Goal: Task Accomplishment & Management: Manage account settings

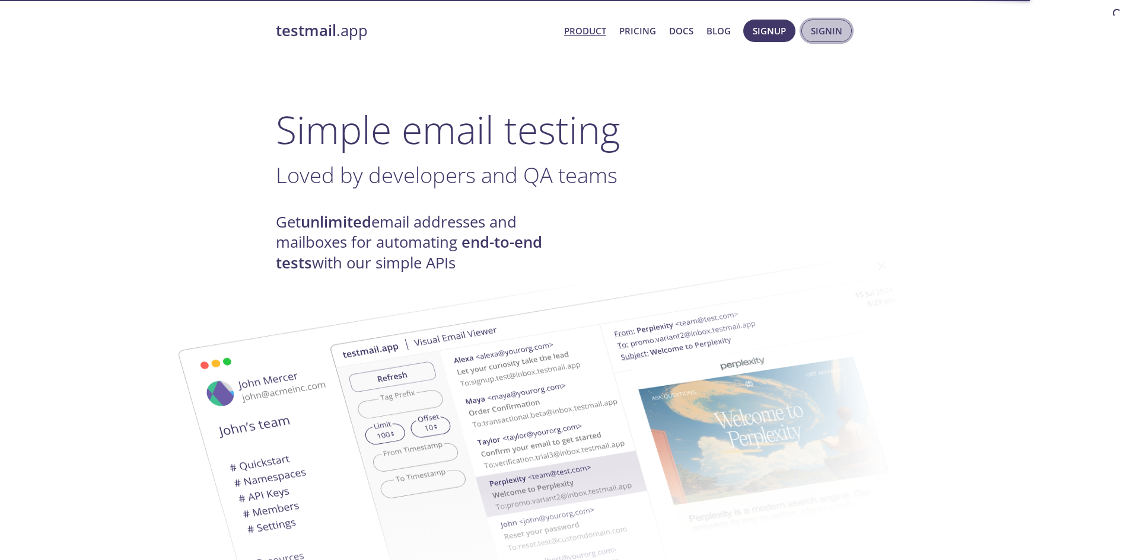
click at [824, 33] on span "Signin" at bounding box center [826, 30] width 31 height 15
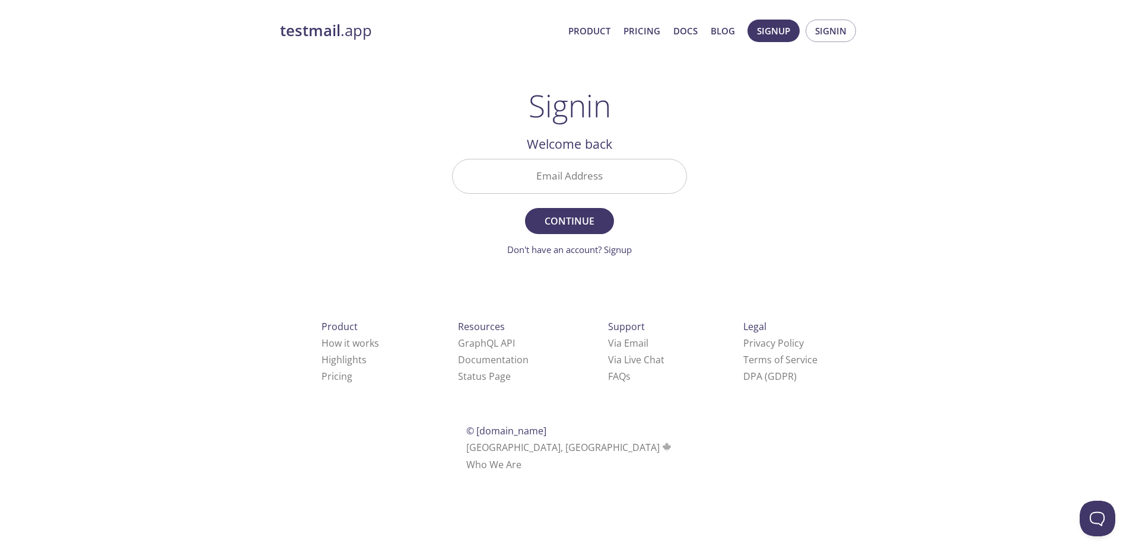
click at [587, 175] on input "Email Address" at bounding box center [569, 177] width 234 height 34
type input "[PERSON_NAME][EMAIL_ADDRESS][DOMAIN_NAME]"
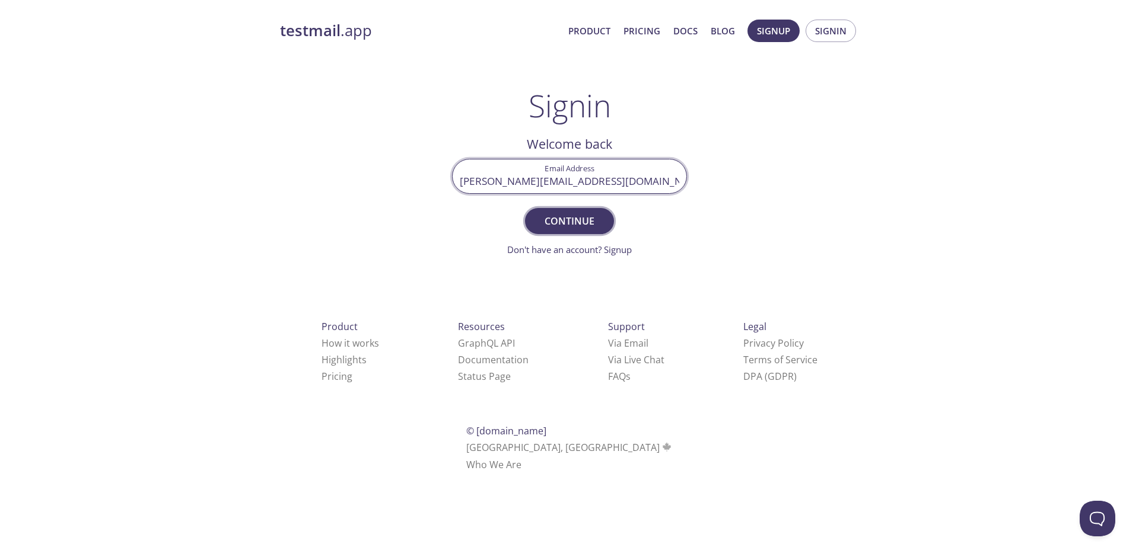
click at [558, 224] on span "Continue" at bounding box center [569, 221] width 63 height 17
click at [461, 183] on input "[PERSON_NAME][EMAIL_ADDRESS][DOMAIN_NAME]" at bounding box center [569, 177] width 234 height 34
drag, startPoint x: 461, startPoint y: 183, endPoint x: 731, endPoint y: 182, distance: 270.4
click at [731, 182] on div "testmail .app Product Pricing Docs Blog Signup Signin Signin Unknown email - tr…" at bounding box center [569, 259] width 607 height 495
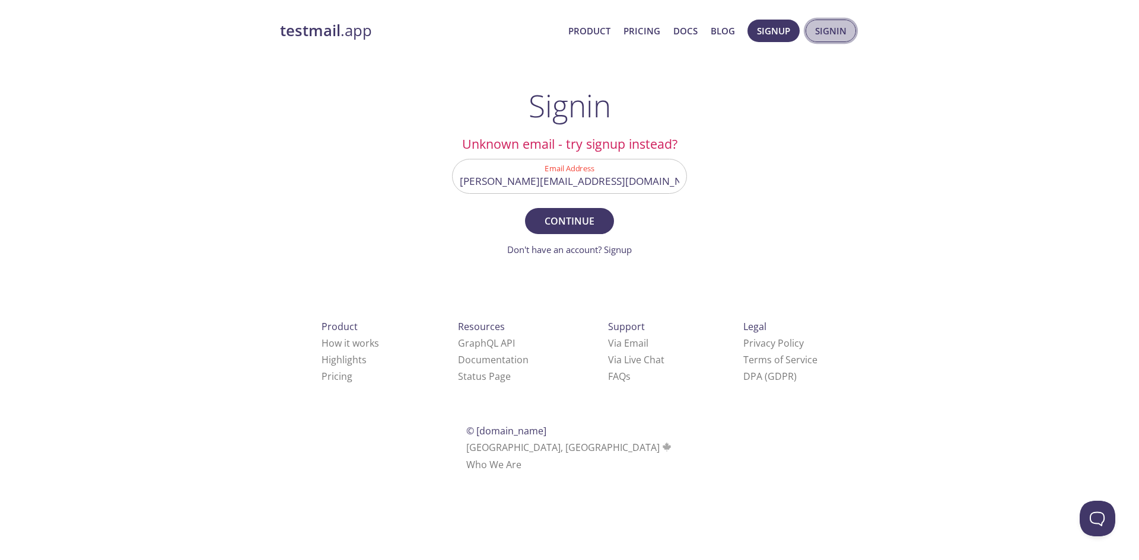
click at [818, 32] on span "Signin" at bounding box center [830, 30] width 31 height 15
click at [828, 34] on span "Signin" at bounding box center [830, 30] width 31 height 15
click at [559, 219] on span "Continue" at bounding box center [569, 221] width 63 height 17
click at [464, 185] on input "[PERSON_NAME][EMAIL_ADDRESS][DOMAIN_NAME]" at bounding box center [569, 177] width 234 height 34
drag, startPoint x: 464, startPoint y: 185, endPoint x: 715, endPoint y: 186, distance: 250.3
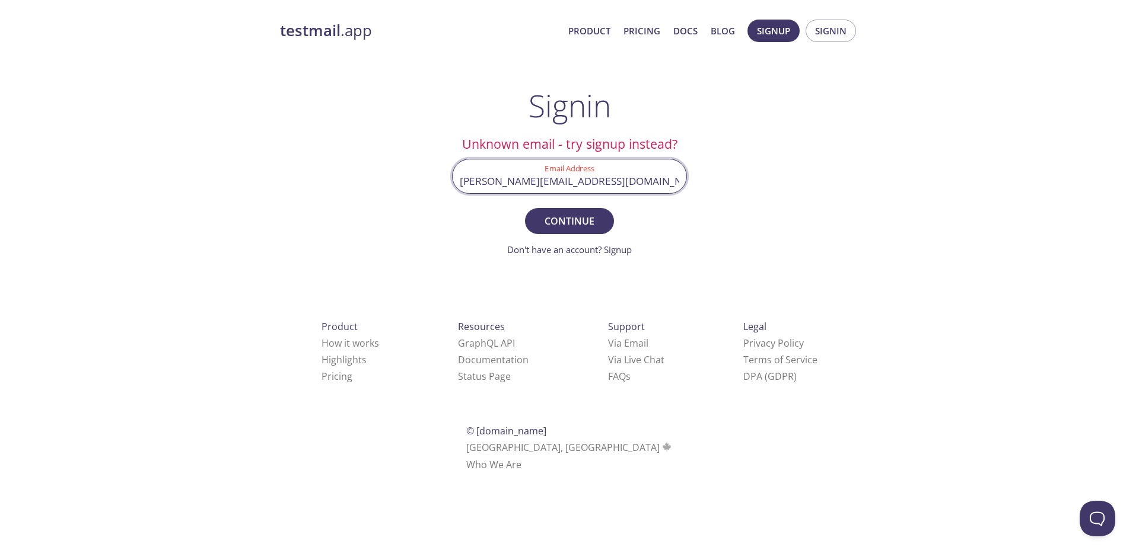
click at [715, 186] on div "testmail .app Product Pricing Docs Blog Signup Signin Signin Unknown email - tr…" at bounding box center [569, 259] width 607 height 495
click at [608, 297] on div "Product How it works Highlights Pricing Resources GraphQL API Documentation Sta…" at bounding box center [569, 395] width 617 height 221
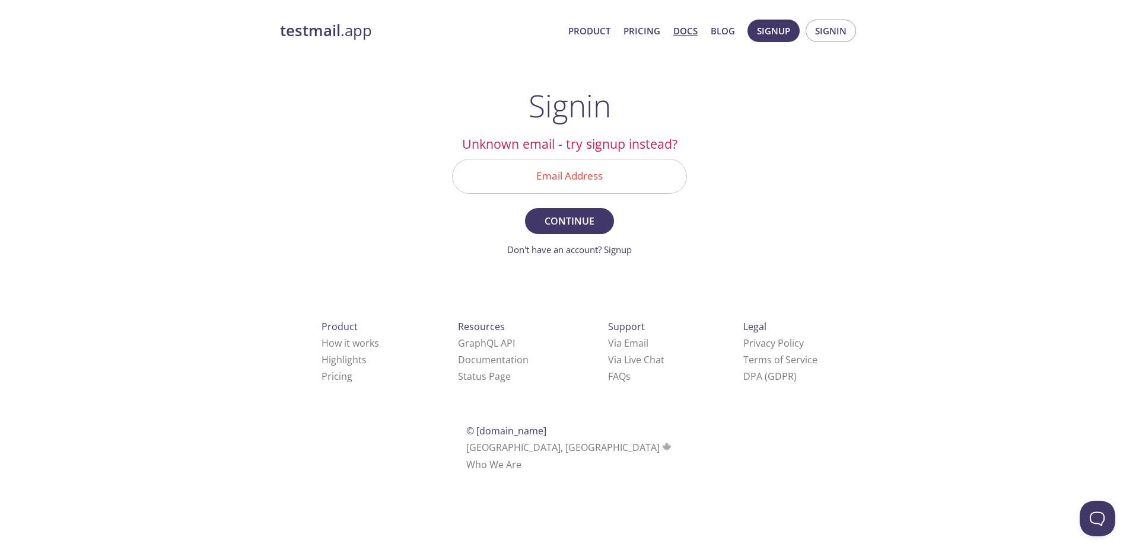
click at [684, 34] on link "Docs" at bounding box center [685, 30] width 24 height 15
